Goal: Navigation & Orientation: Find specific page/section

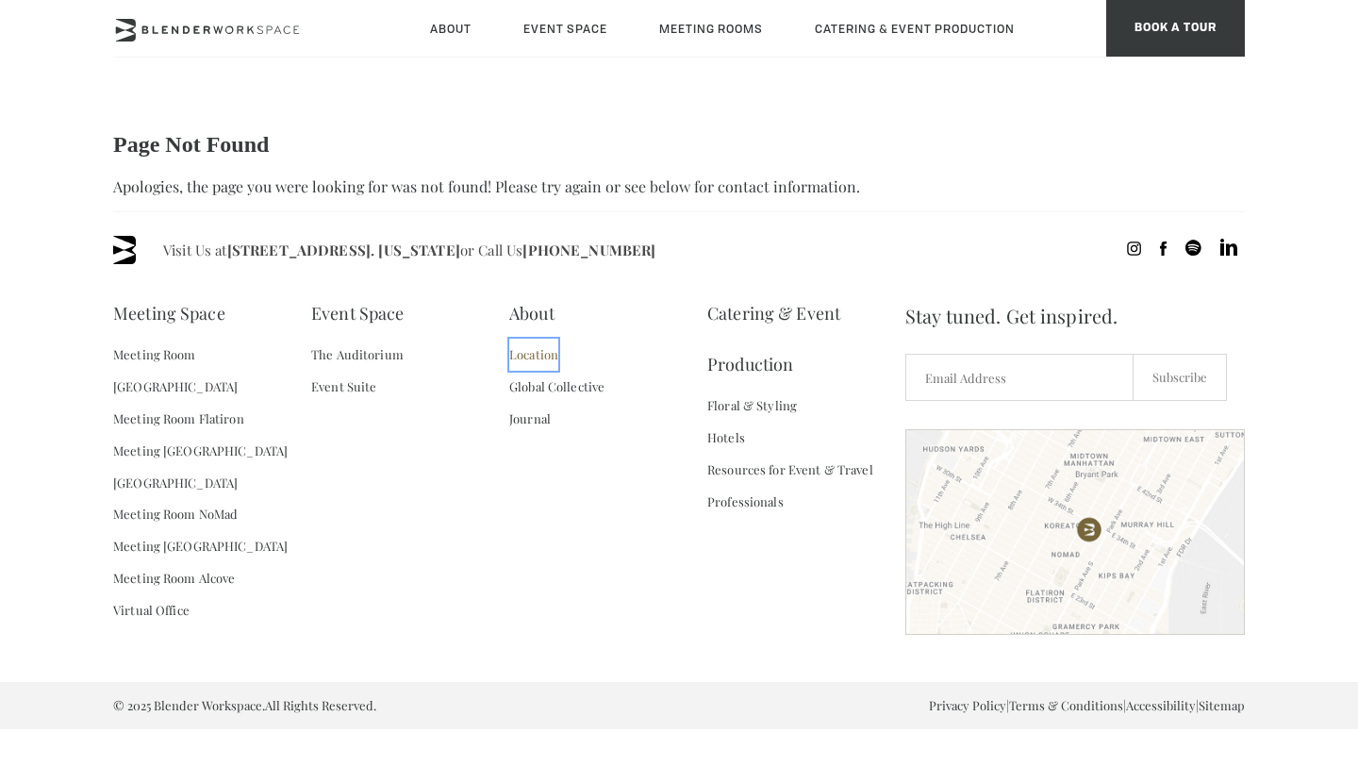
click at [540, 358] on link "Location" at bounding box center [533, 355] width 49 height 32
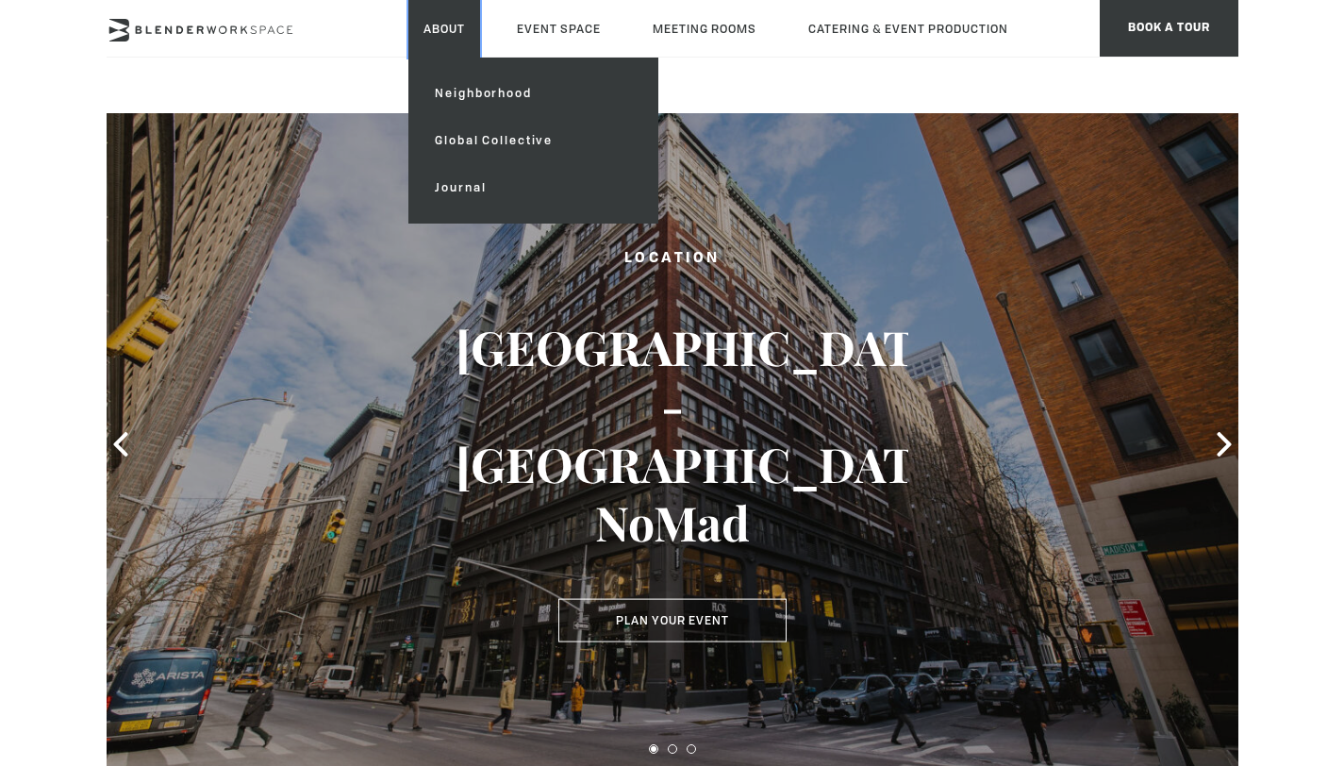
click at [440, 36] on link "About" at bounding box center [444, 29] width 72 height 58
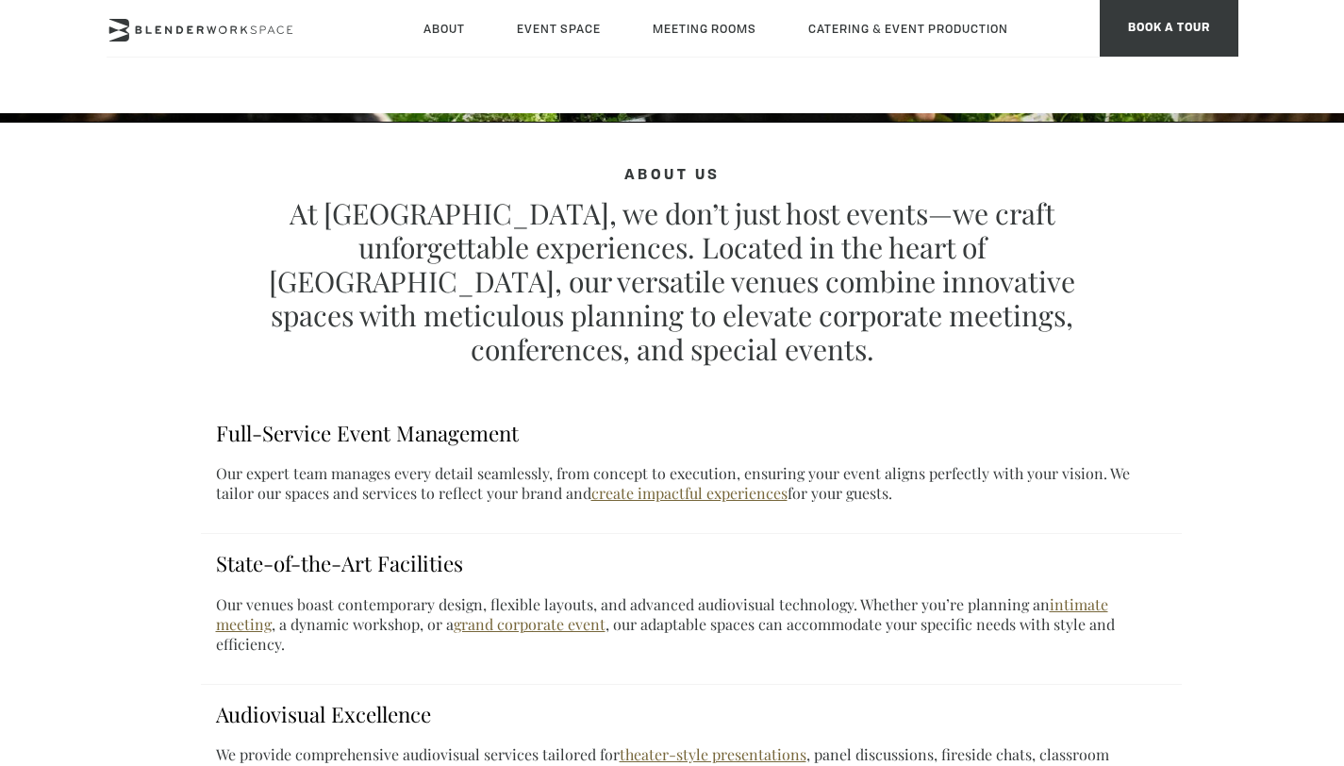
scroll to position [519, 0]
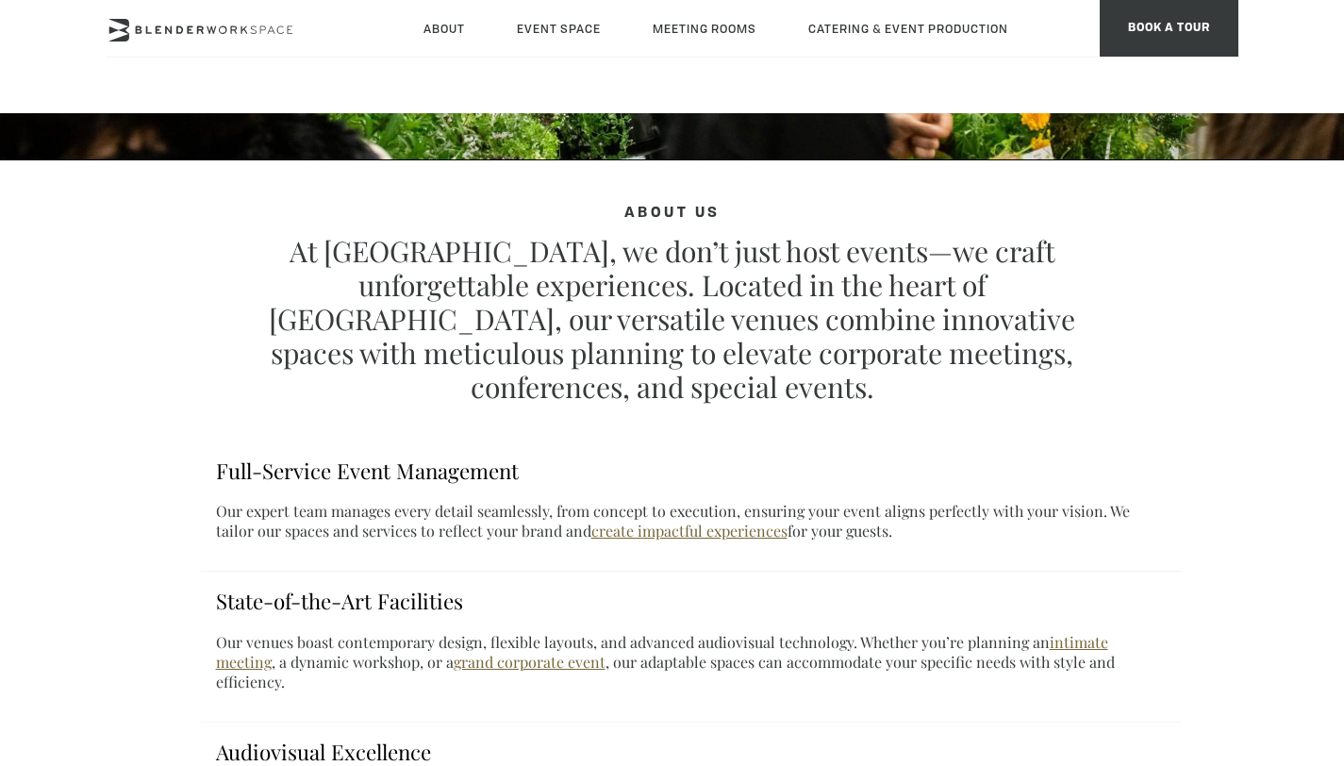
click at [101, 416] on div "About Us At Blender, we don’t just host events—we craft unforgettable experienc…" at bounding box center [672, 466] width 1344 height 1745
